Goal: Transaction & Acquisition: Purchase product/service

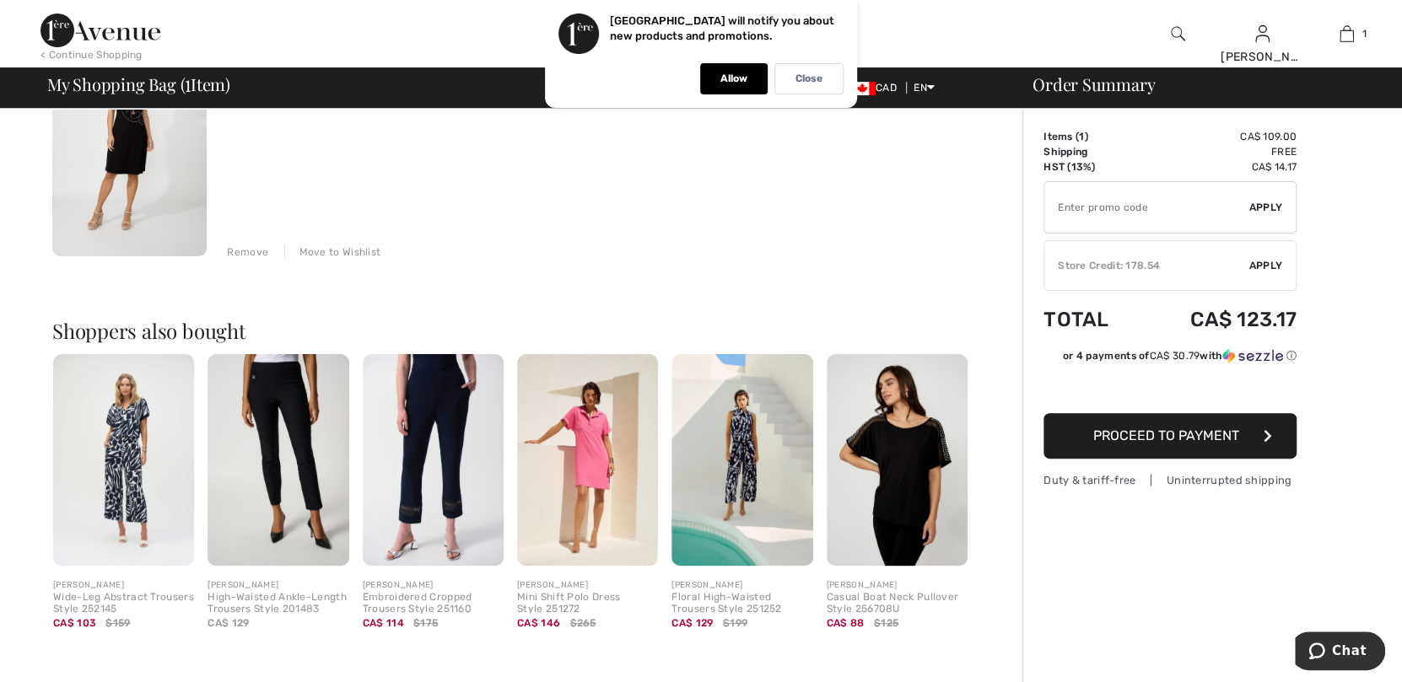
scroll to position [253, 0]
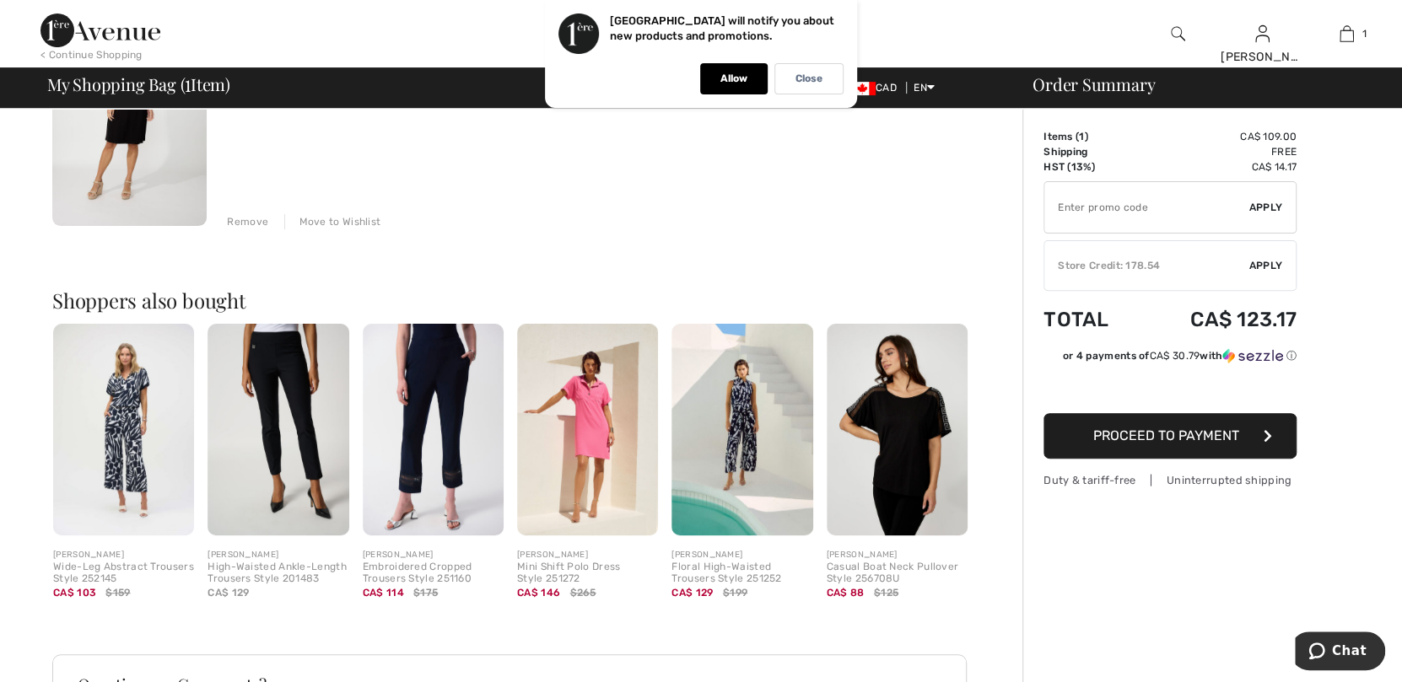
click at [587, 406] on img at bounding box center [587, 430] width 141 height 212
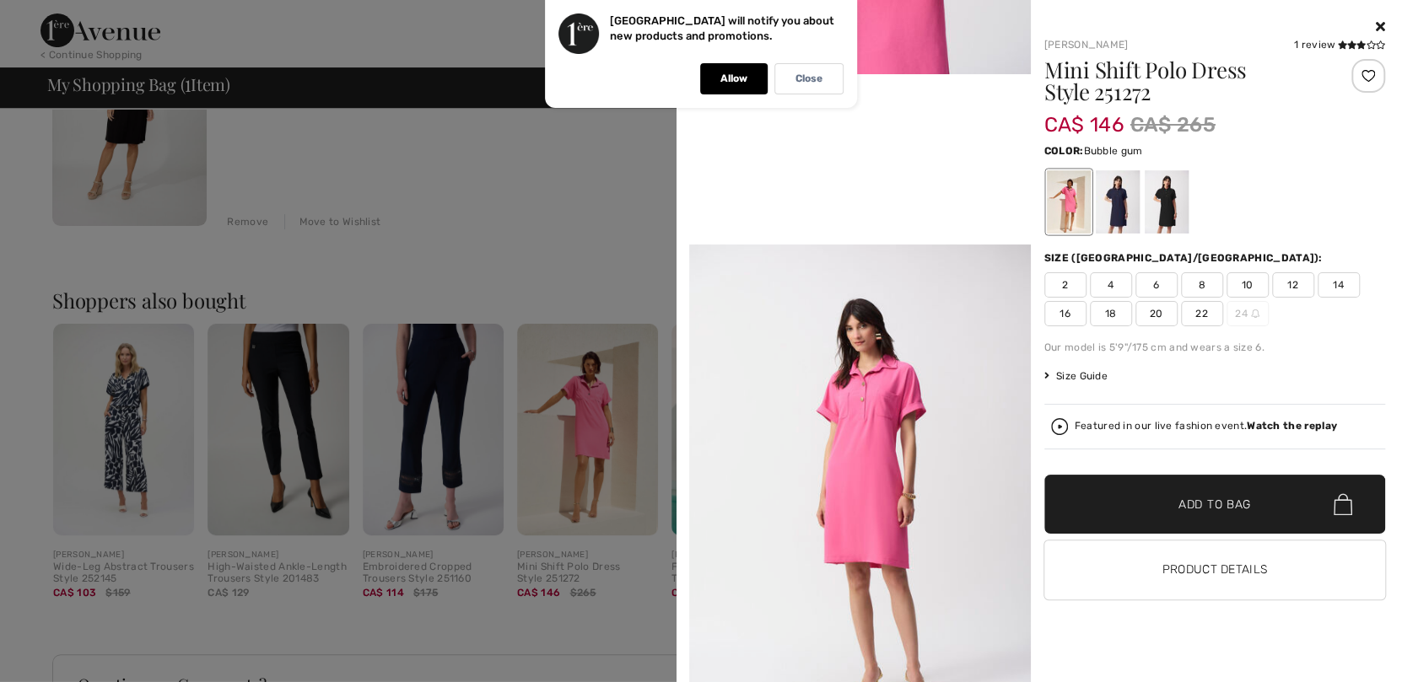
scroll to position [1012, 0]
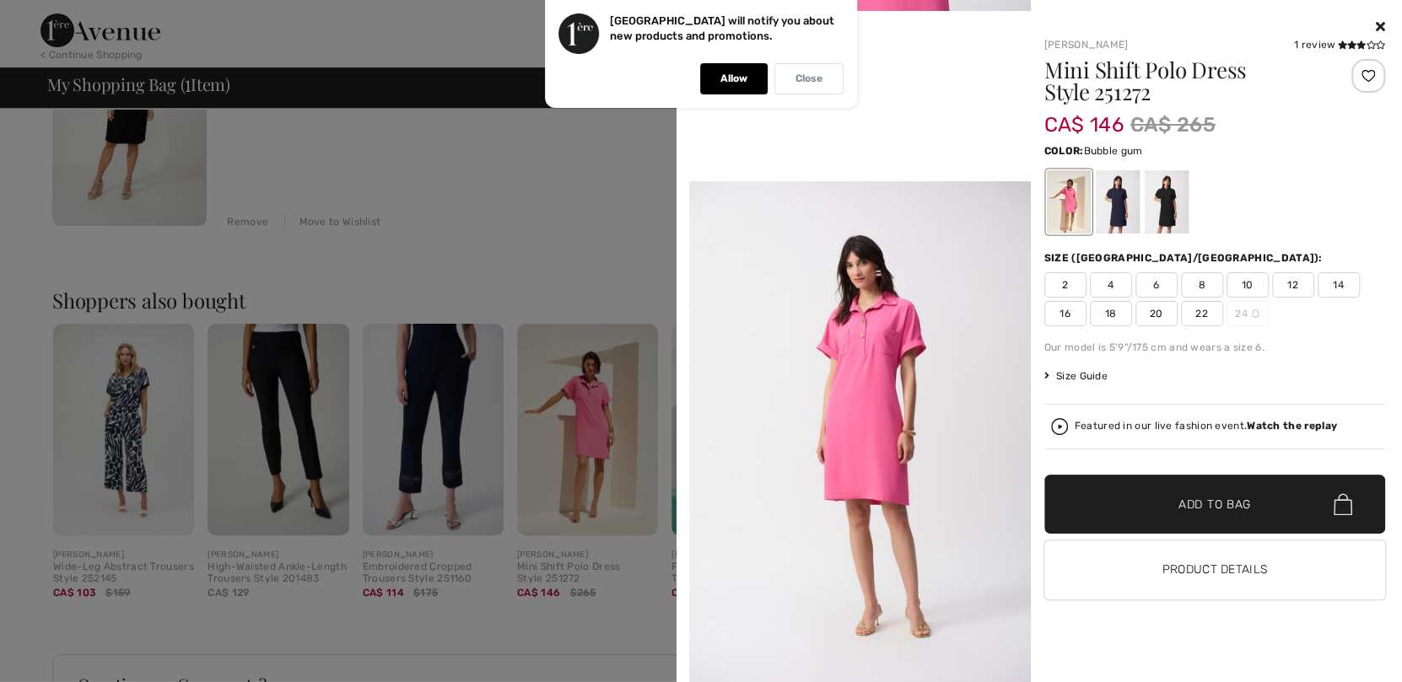
click at [814, 81] on p "Close" at bounding box center [808, 79] width 27 height 13
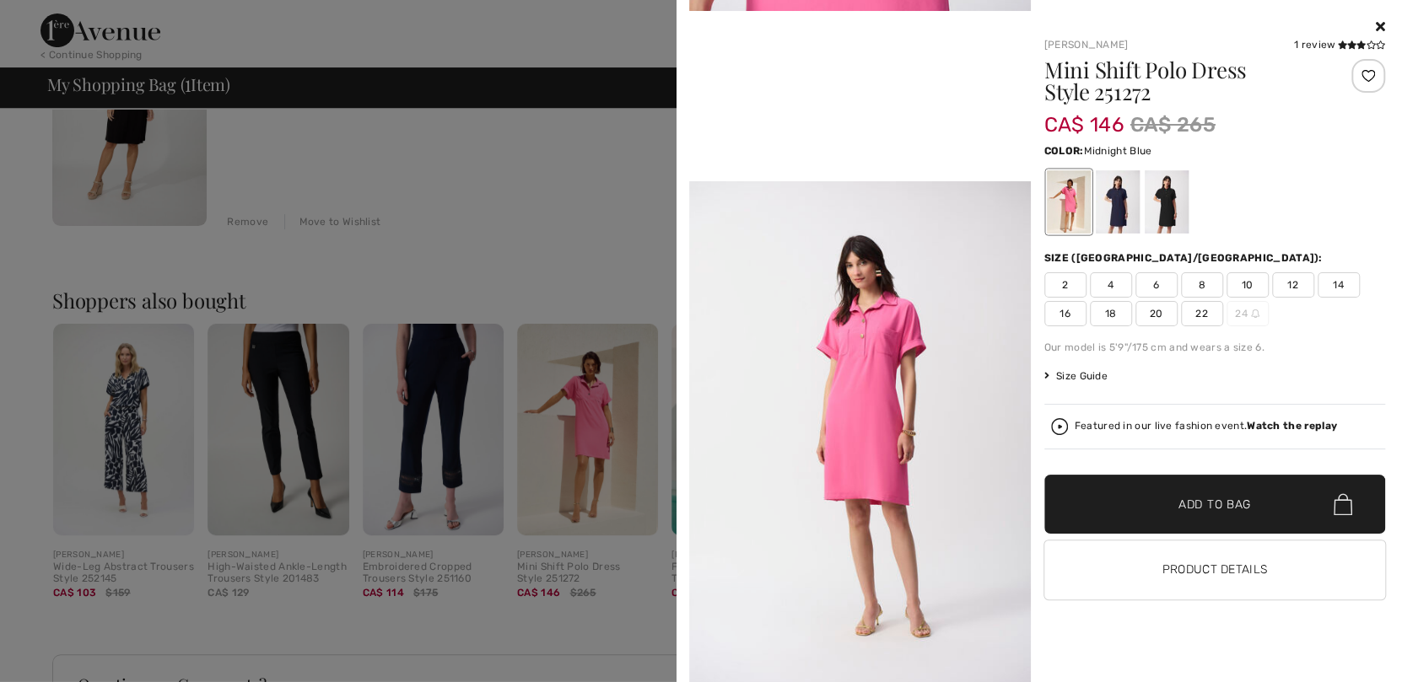
click at [1127, 207] on div at bounding box center [1117, 201] width 44 height 63
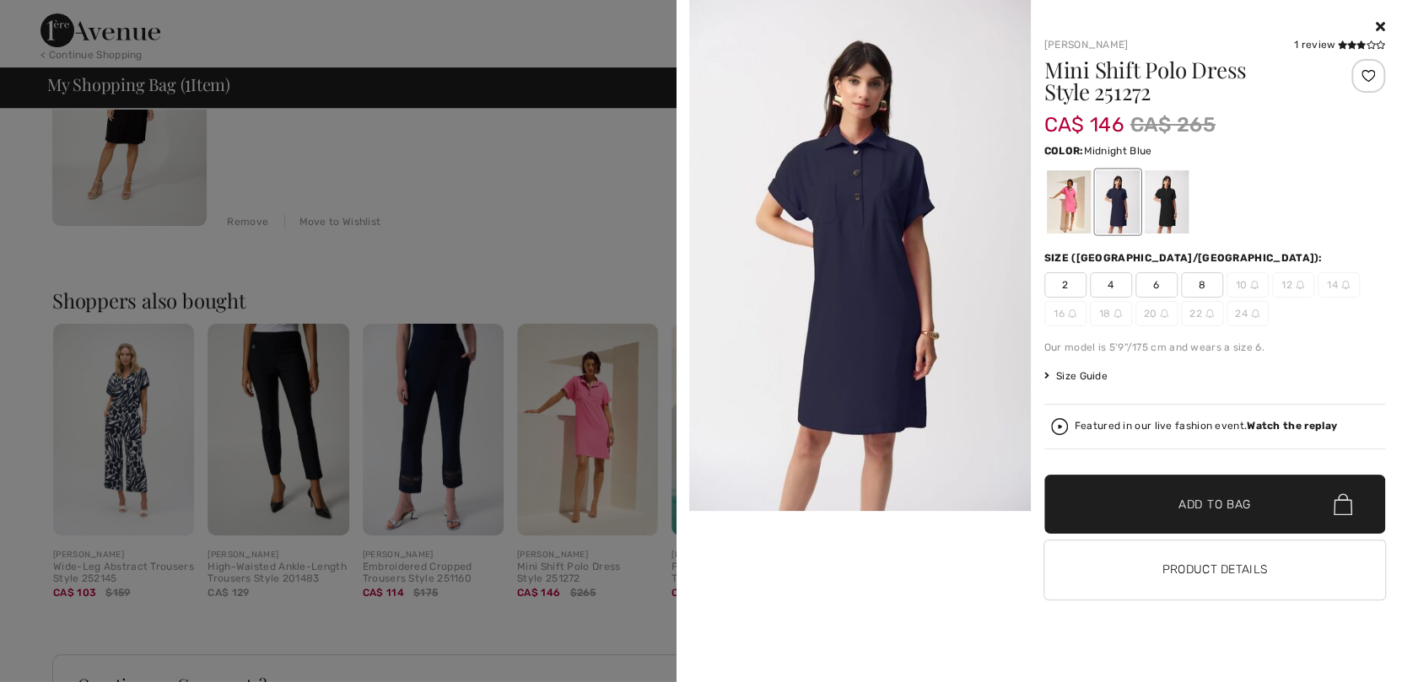
click at [1377, 24] on icon at bounding box center [1379, 25] width 9 height 13
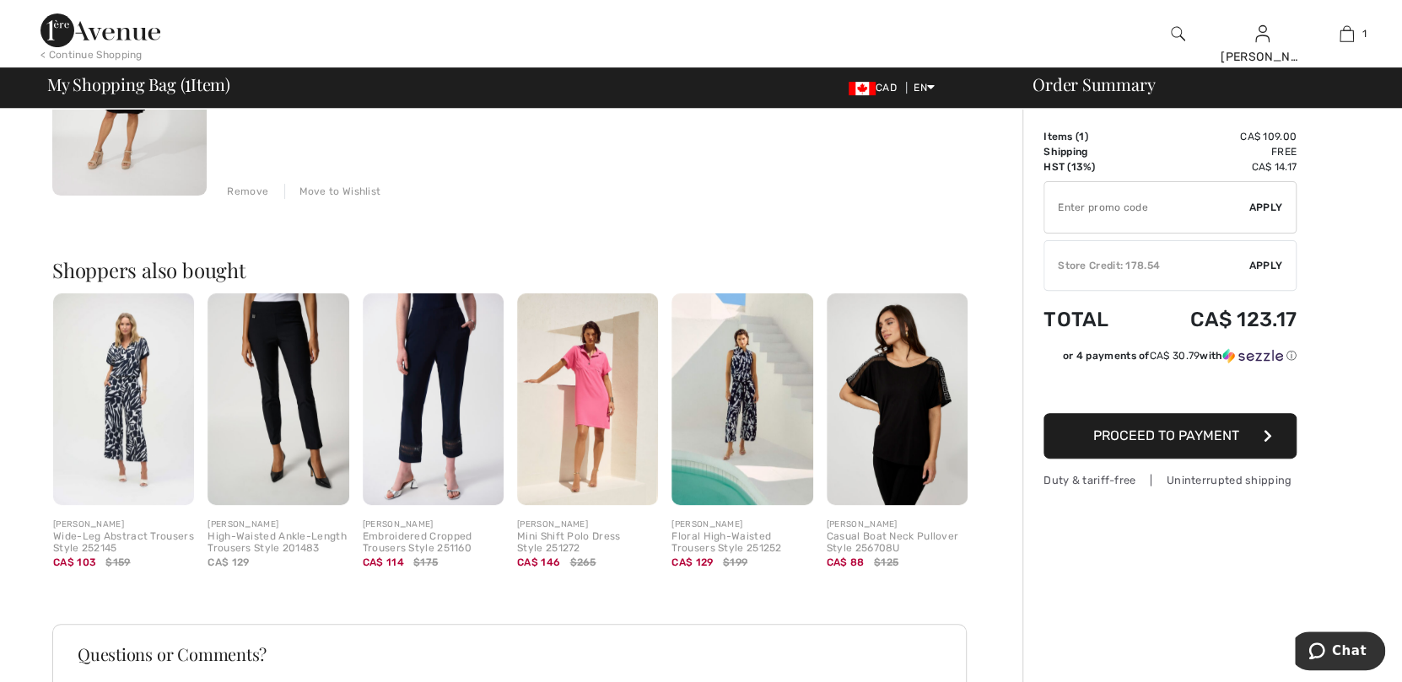
scroll to position [253, 0]
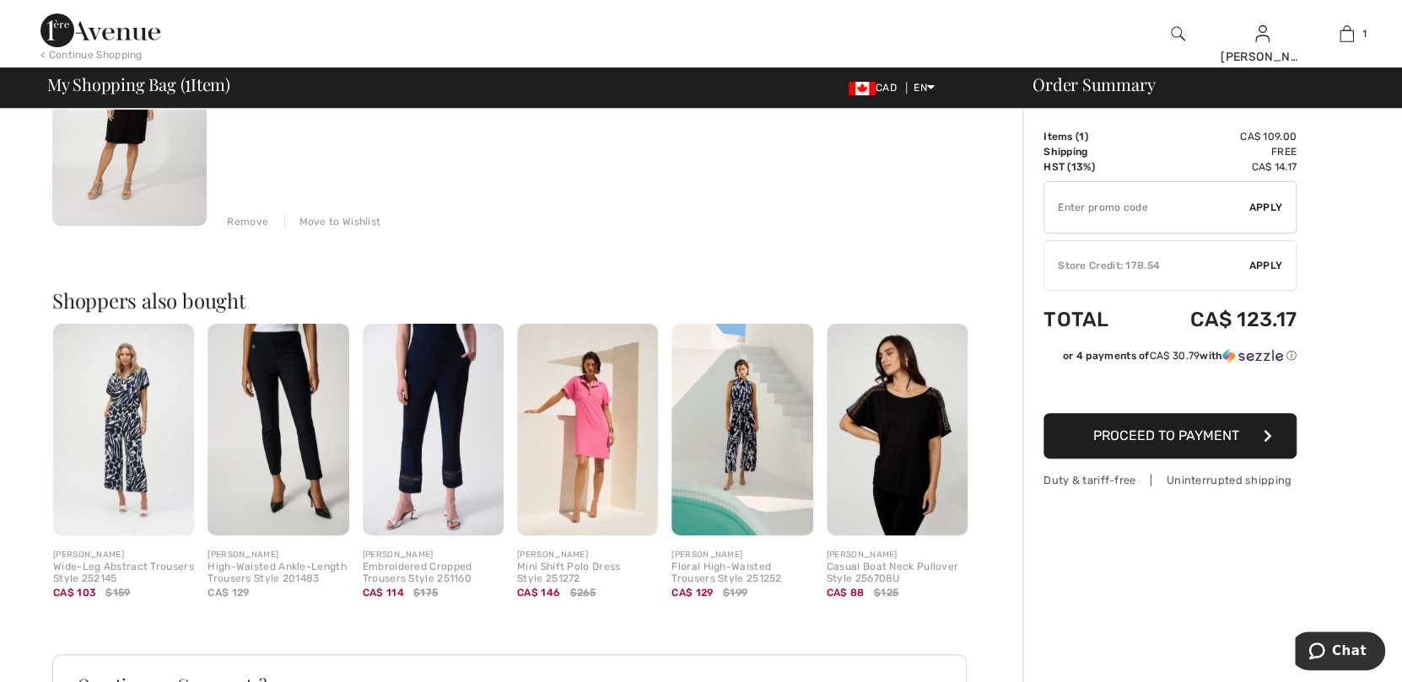
click at [287, 337] on img at bounding box center [277, 430] width 141 height 212
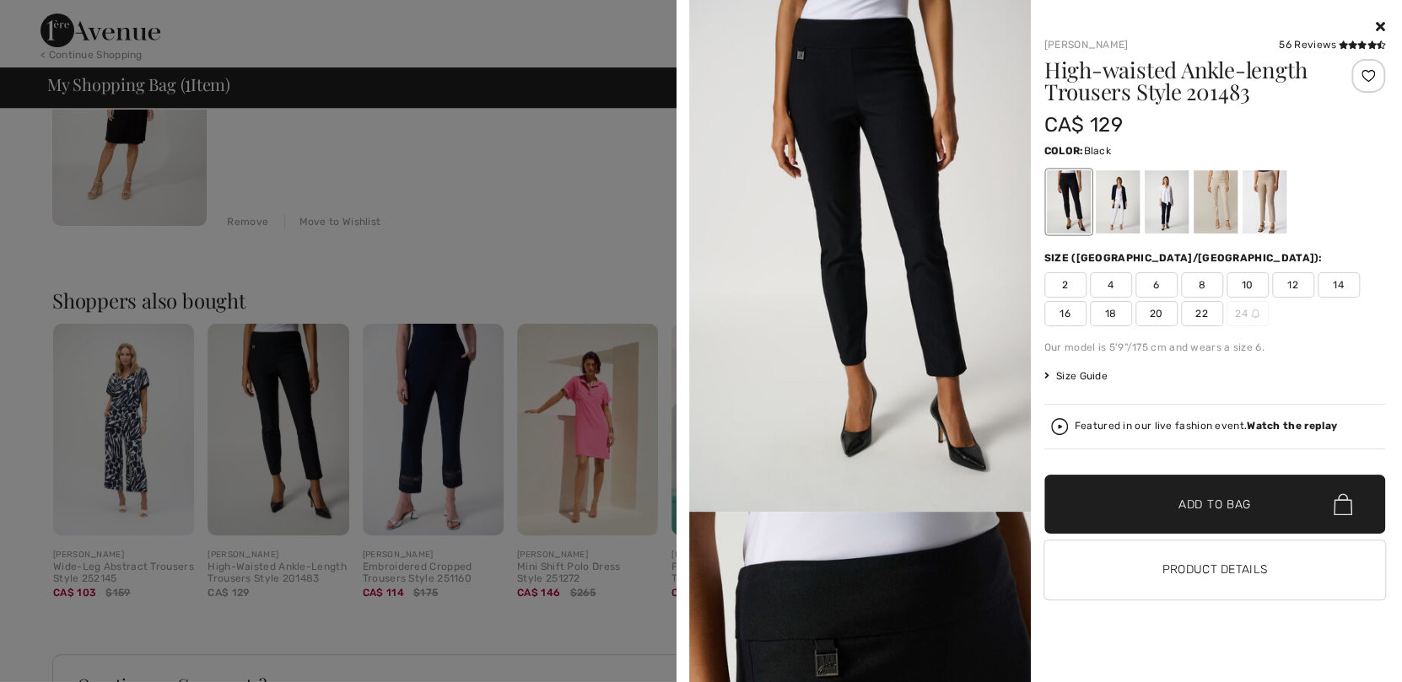
click at [895, 155] on img at bounding box center [860, 256] width 342 height 512
click at [1223, 192] on div at bounding box center [1214, 201] width 44 height 63
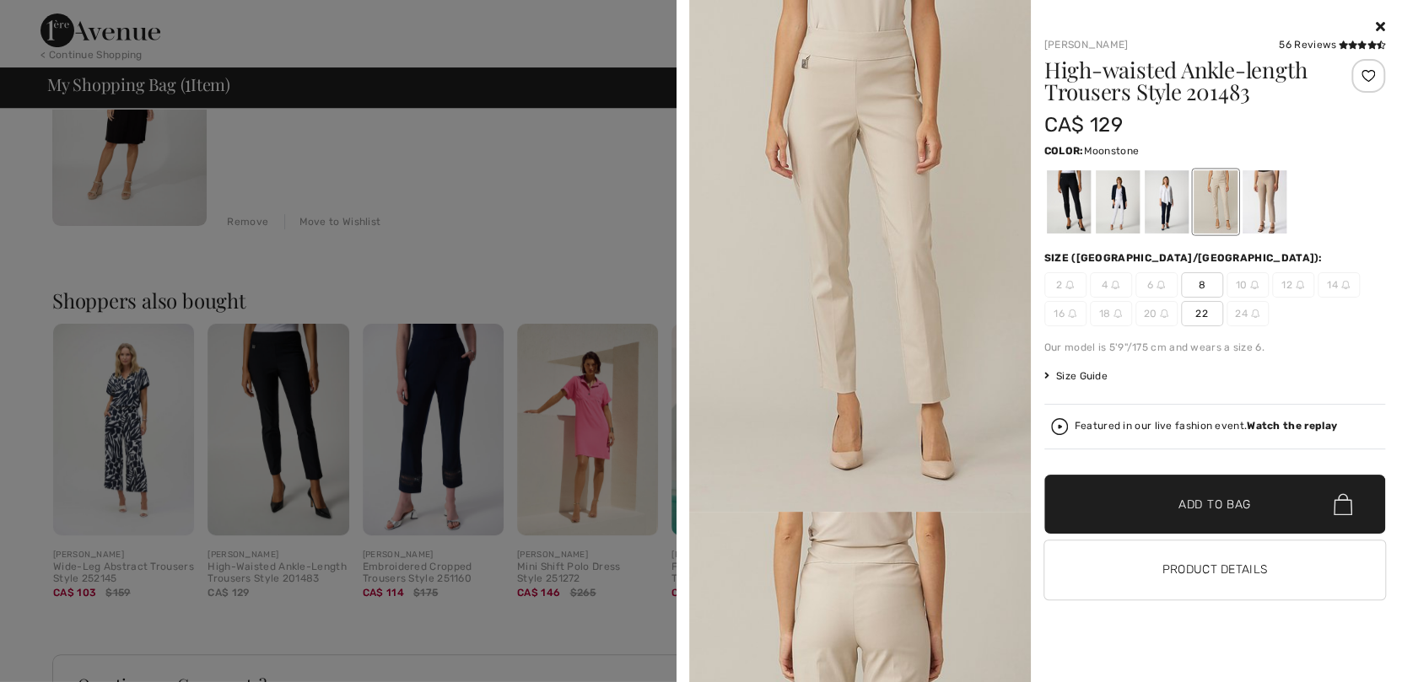
scroll to position [168, 0]
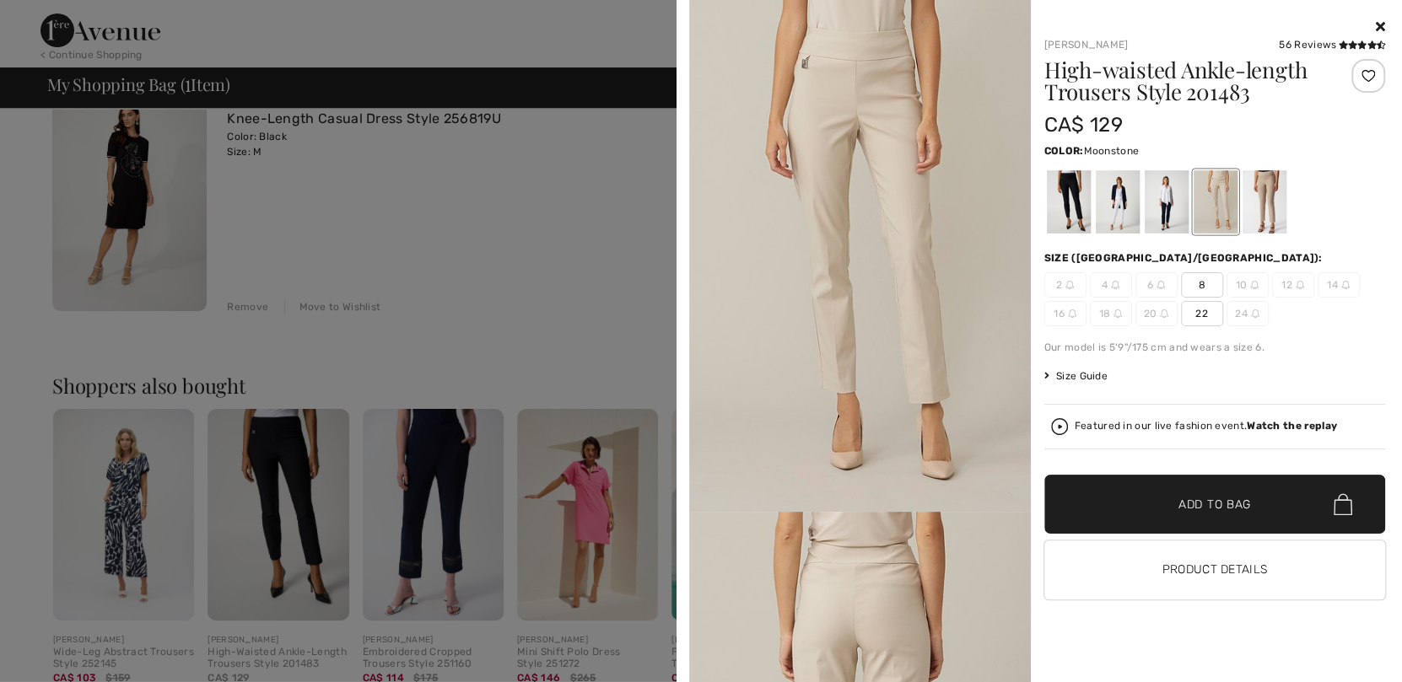
click at [1380, 25] on icon at bounding box center [1379, 25] width 9 height 13
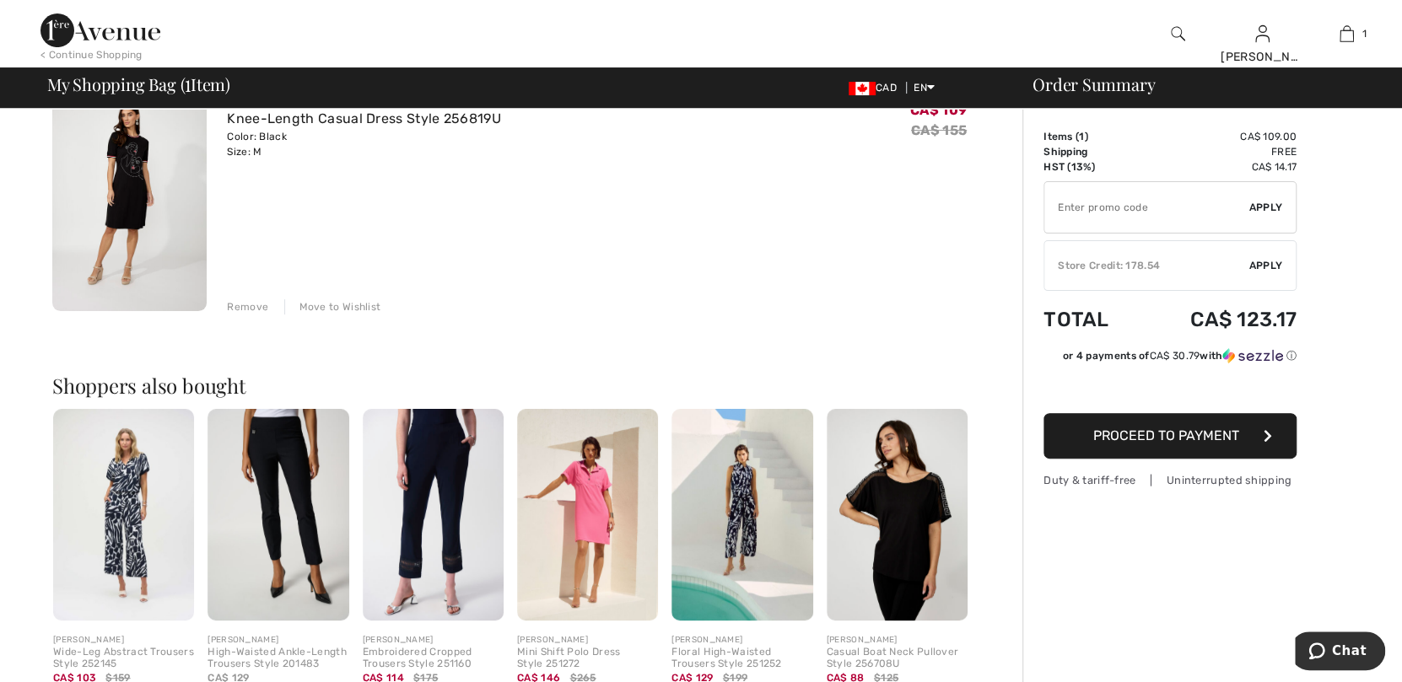
scroll to position [0, 0]
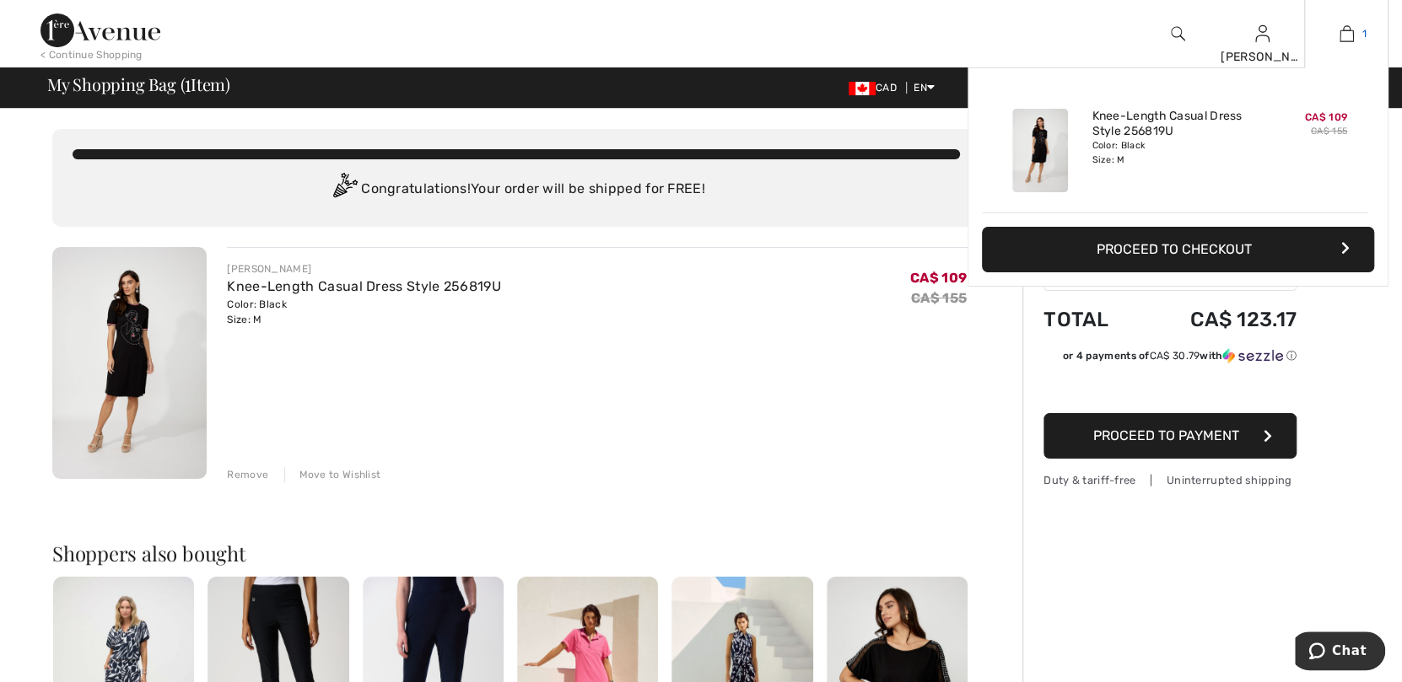
click at [1343, 35] on img at bounding box center [1346, 34] width 14 height 20
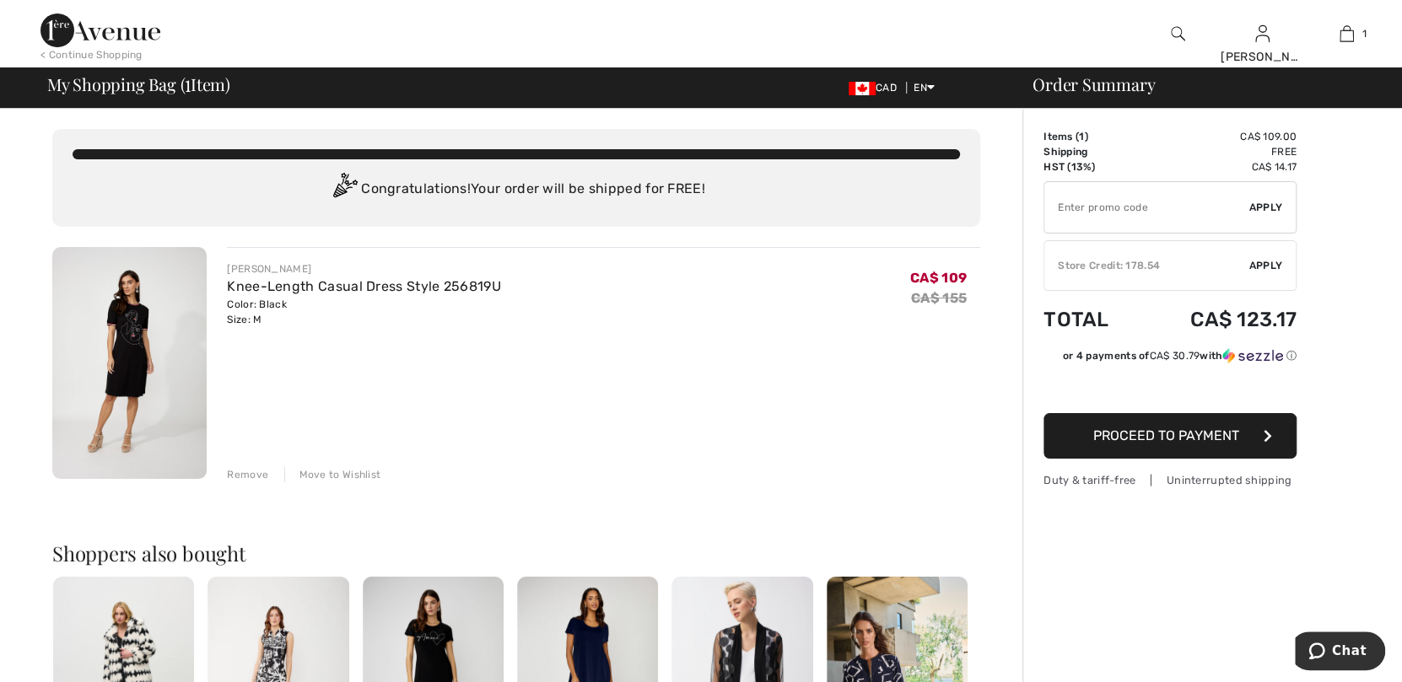
click at [255, 471] on div "Remove" at bounding box center [247, 474] width 41 height 15
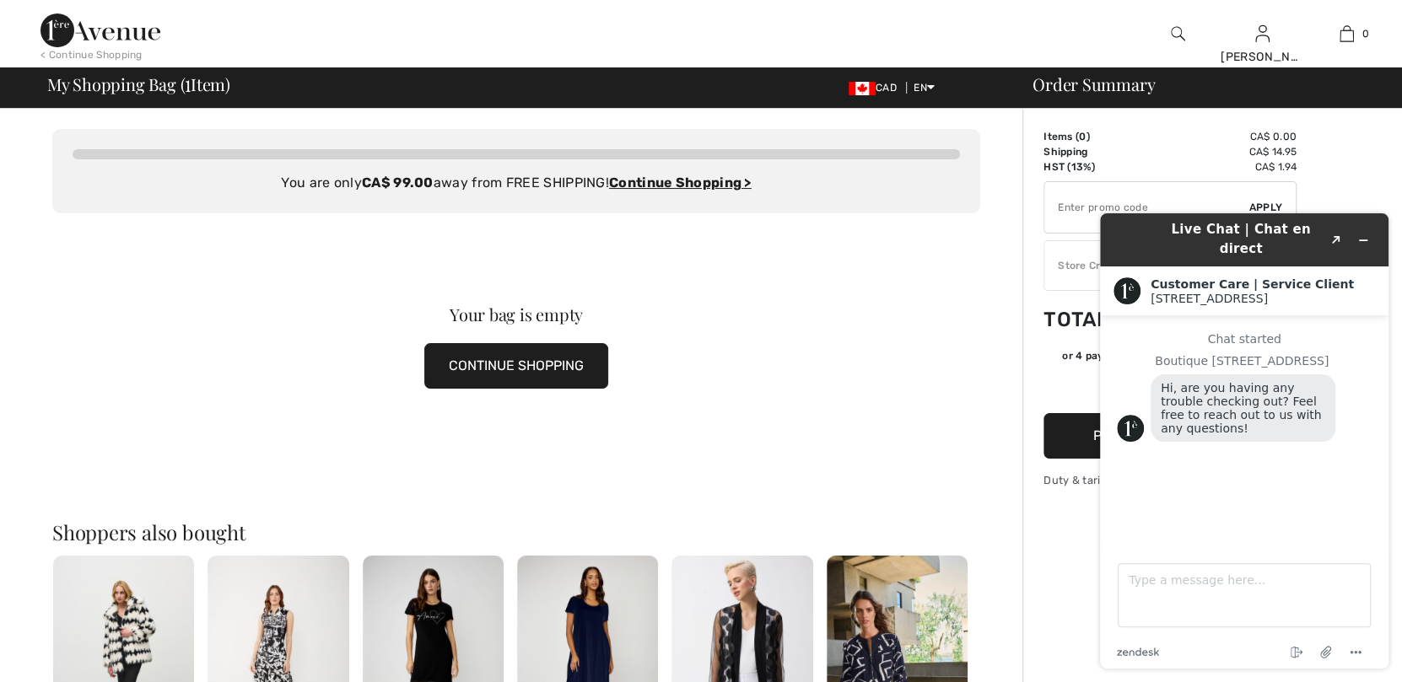
click at [1174, 30] on img at bounding box center [1177, 34] width 14 height 20
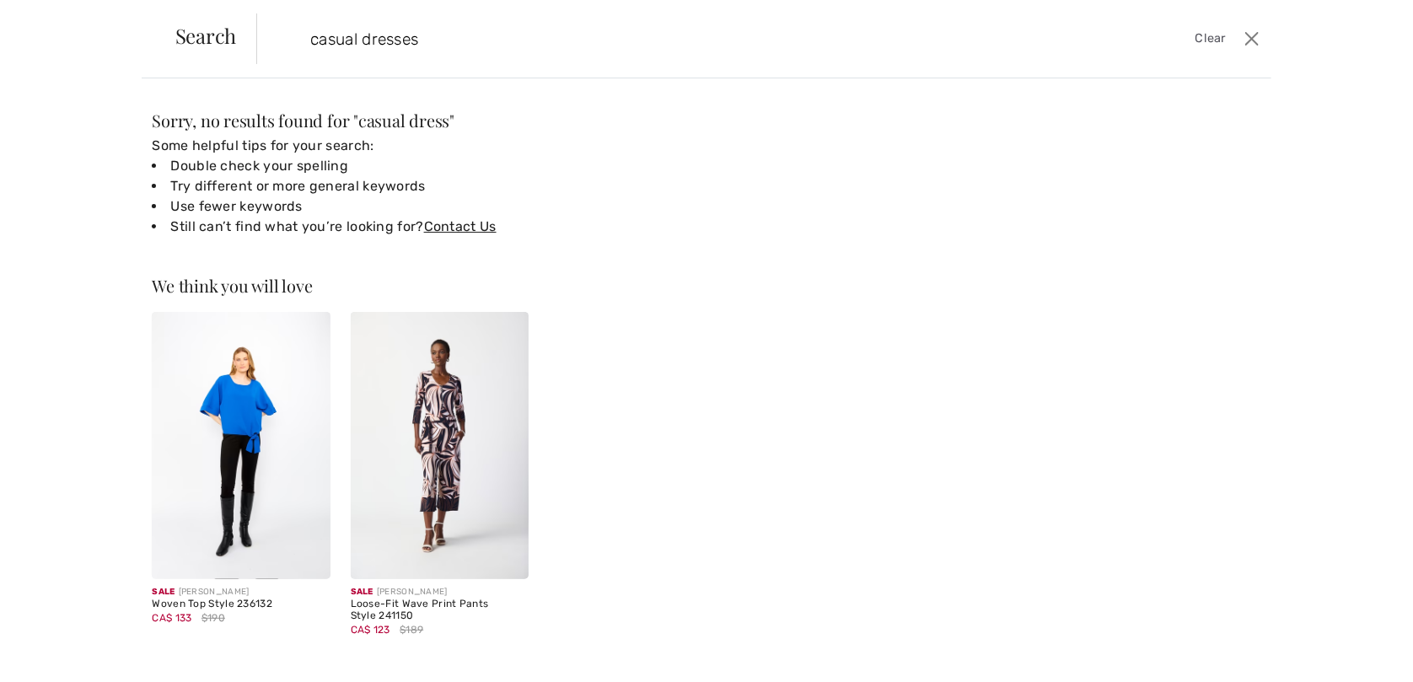
type input "casual dresses"
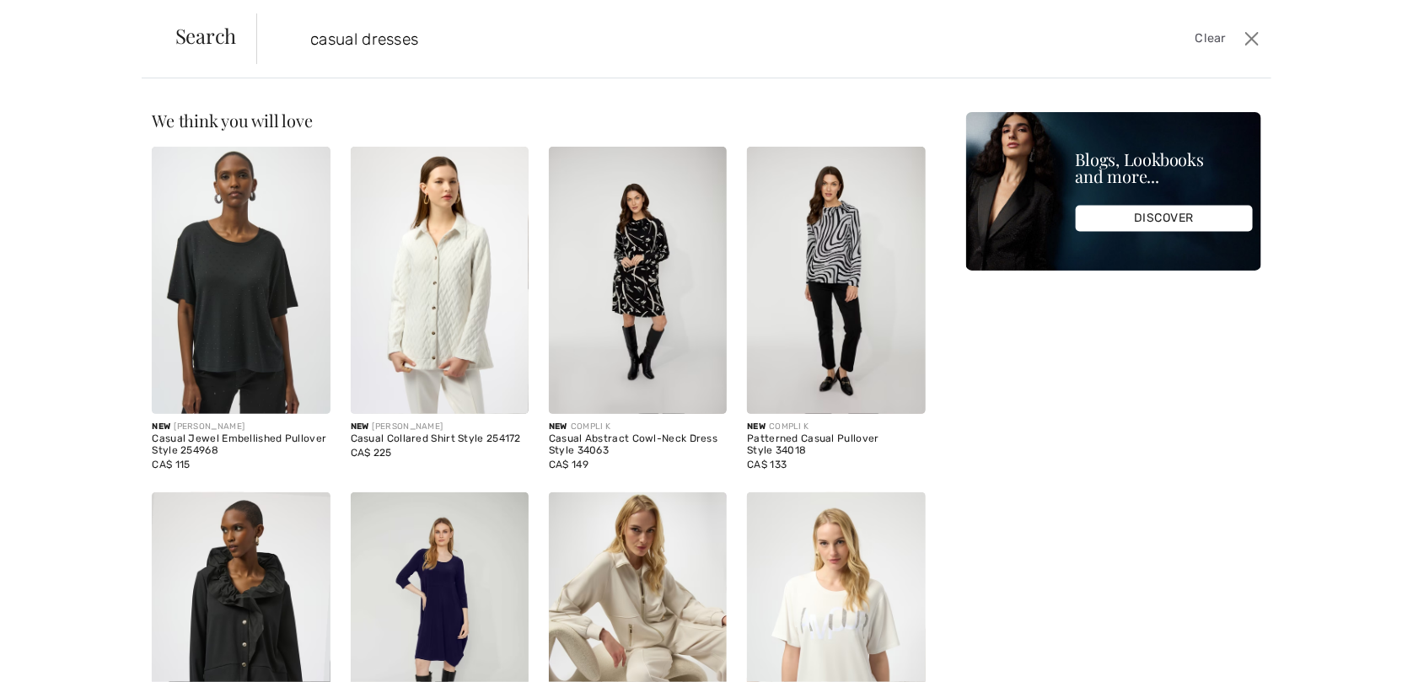
click at [204, 36] on span "Search" at bounding box center [206, 35] width 62 height 20
click at [537, 35] on input "casual dresses" at bounding box center [651, 38] width 707 height 51
click at [1257, 36] on button "Close" at bounding box center [1252, 38] width 25 height 27
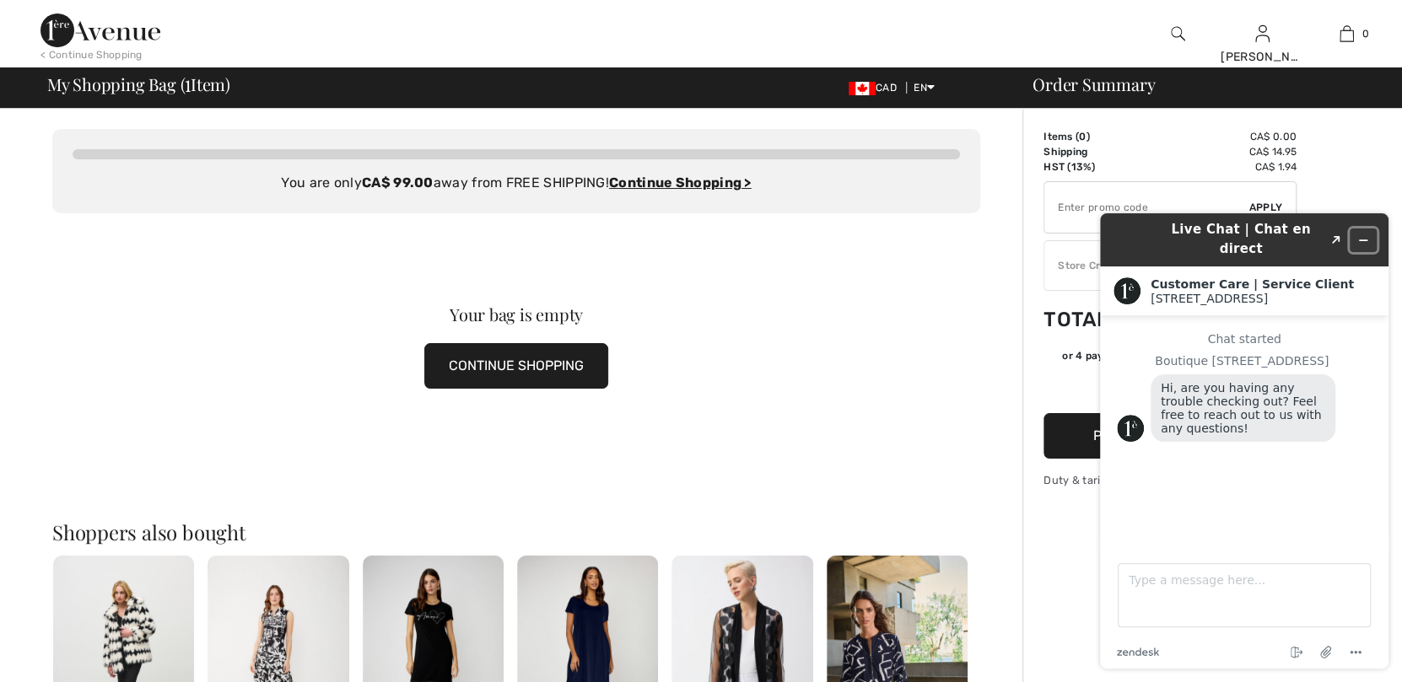
click at [1361, 234] on icon "Minimize widget" at bounding box center [1363, 240] width 12 height 12
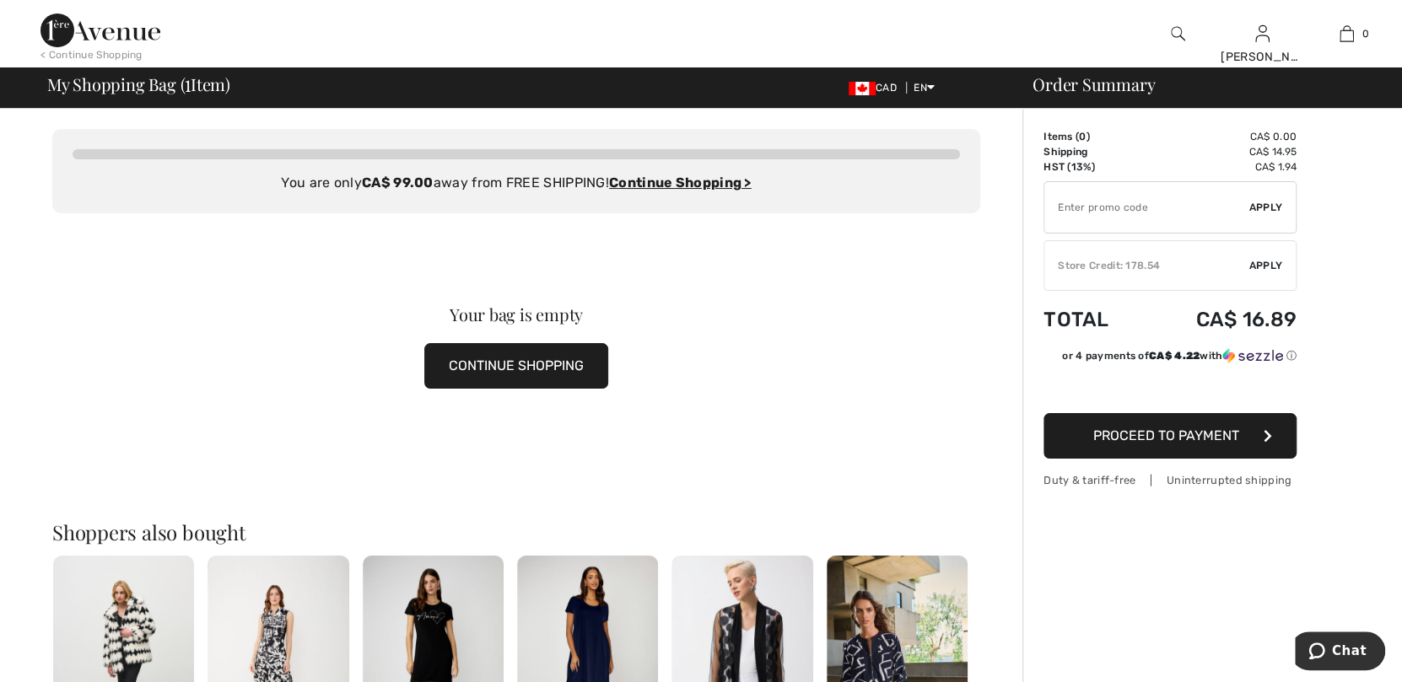
click at [817, 290] on div "Your bag is empty CONTINUE SHOPPING" at bounding box center [516, 347] width 928 height 268
click at [858, 91] on img at bounding box center [861, 88] width 27 height 13
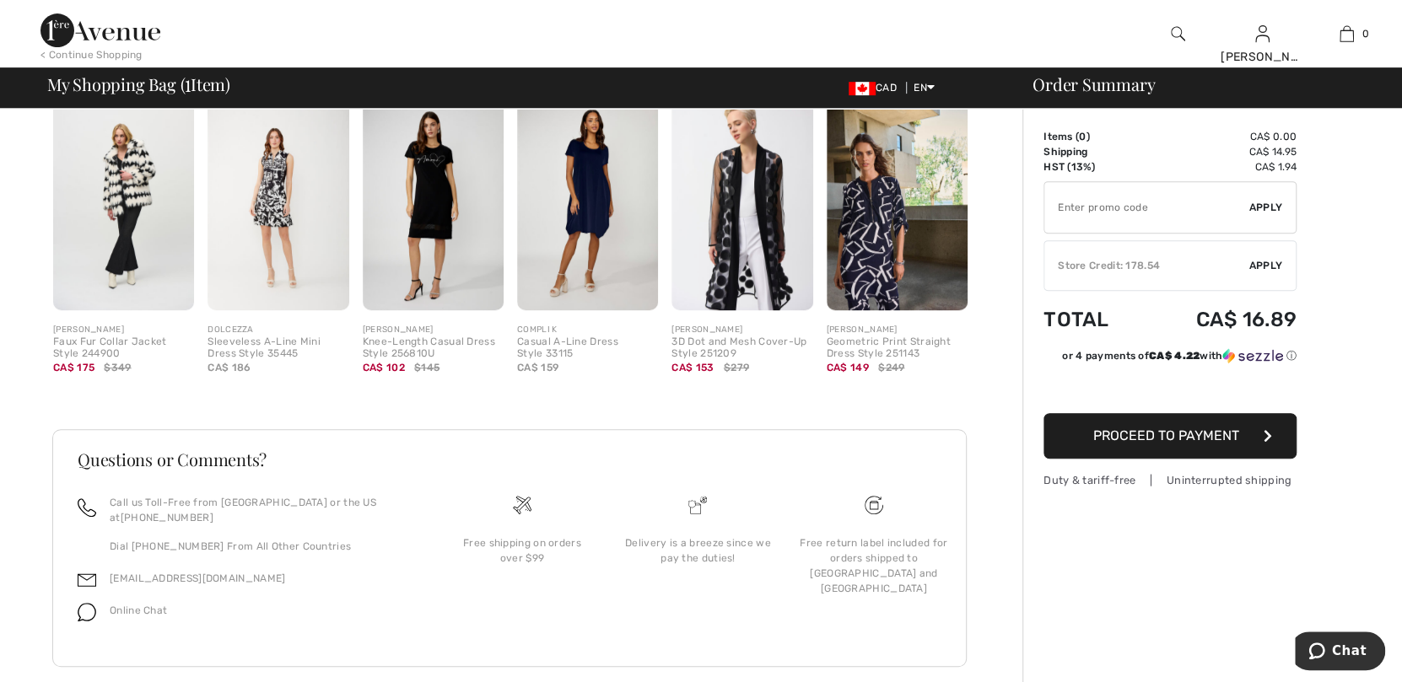
scroll to position [468, 0]
